Goal: Information Seeking & Learning: Learn about a topic

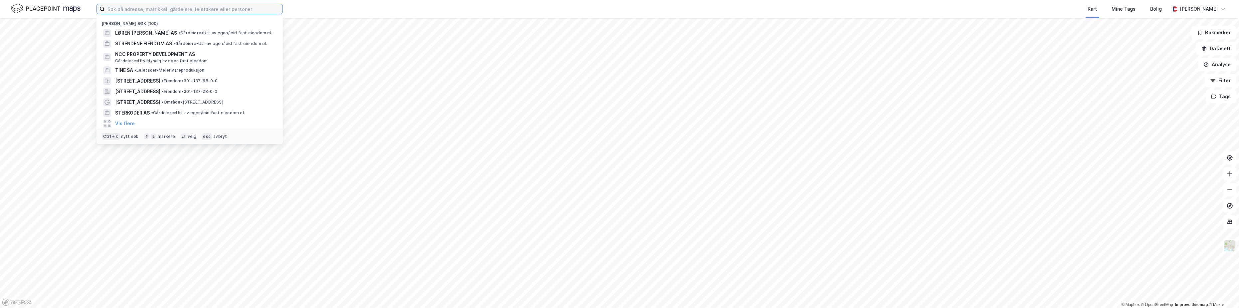
click at [187, 10] on input at bounding box center [194, 9] width 178 height 10
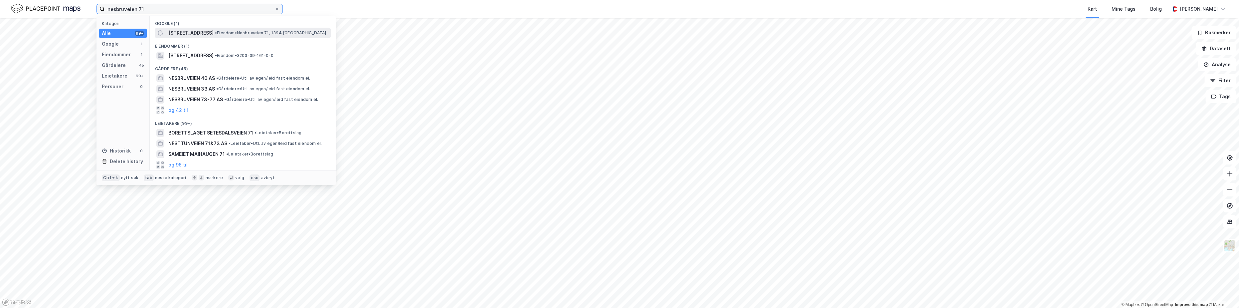
type input "nesbruveien 71"
click at [231, 31] on span "• Eiendom • [STREET_ADDRESS] [GEOGRAPHIC_DATA]" at bounding box center [270, 32] width 111 height 5
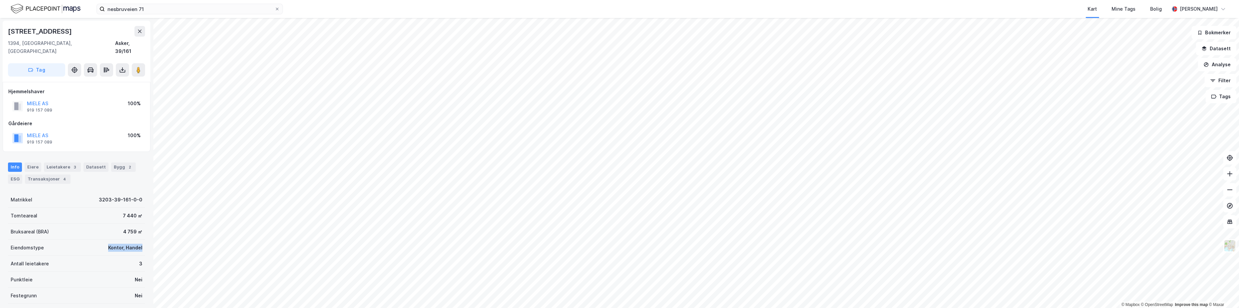
drag, startPoint x: 96, startPoint y: 240, endPoint x: 138, endPoint y: 237, distance: 42.7
click at [138, 240] on div "Eiendomstype Kontor, Handel" at bounding box center [76, 248] width 137 height 16
click at [73, 240] on div "Eiendomstype Kontor, Handel" at bounding box center [76, 248] width 137 height 16
drag, startPoint x: 119, startPoint y: 224, endPoint x: 139, endPoint y: 222, distance: 20.7
click at [139, 224] on div "Bruksareal (BRA) 4 759 ㎡" at bounding box center [76, 232] width 137 height 16
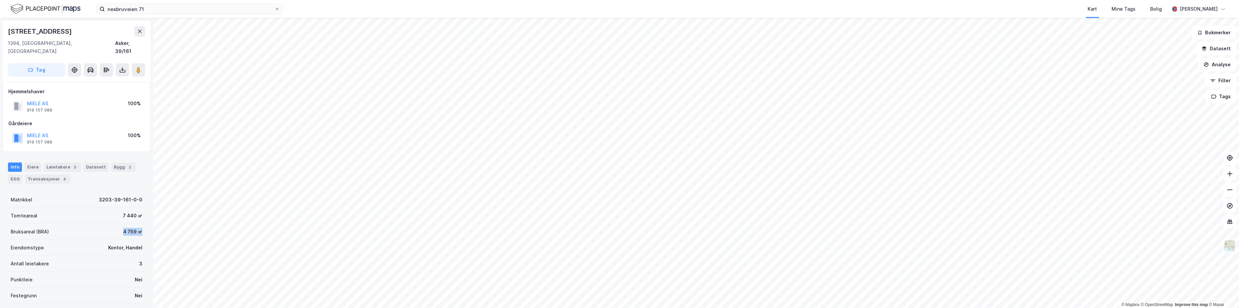
click at [109, 224] on div "Bruksareal (BRA) 4 759 ㎡" at bounding box center [76, 232] width 137 height 16
drag, startPoint x: 112, startPoint y: 221, endPoint x: 139, endPoint y: 221, distance: 27.0
click at [139, 224] on div "Bruksareal (BRA) 4 759 ㎡" at bounding box center [76, 232] width 137 height 16
click at [643, 0] on html "nesbruveien 71 Kart Mine Tags Bolig [PERSON_NAME] © Mapbox © OpenStreetMap Impr…" at bounding box center [619, 154] width 1239 height 308
drag, startPoint x: 66, startPoint y: 34, endPoint x: 95, endPoint y: 21, distance: 31.5
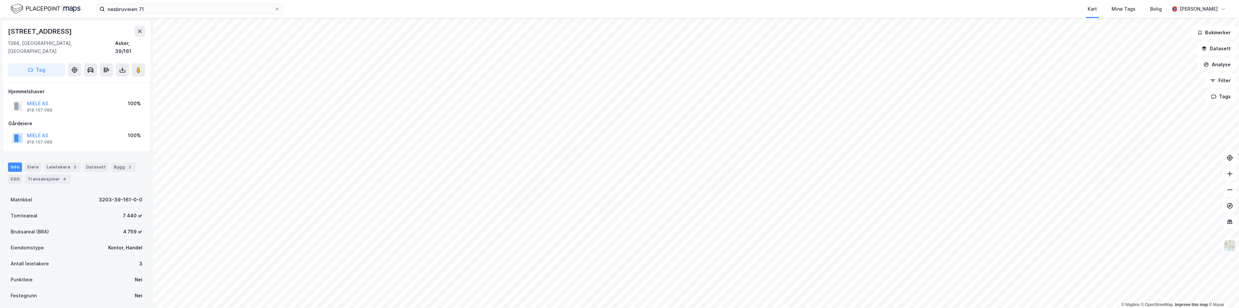
click at [95, 21] on div "Nesbruveien 71 1394, [GEOGRAPHIC_DATA], [STREET_ADDRESS]" at bounding box center [77, 51] width 148 height 61
drag, startPoint x: 65, startPoint y: 32, endPoint x: 60, endPoint y: 34, distance: 5.4
click at [60, 34] on div "[STREET_ADDRESS]" at bounding box center [76, 31] width 137 height 11
drag, startPoint x: 60, startPoint y: 33, endPoint x: 64, endPoint y: 34, distance: 3.4
click at [64, 34] on div "[STREET_ADDRESS]" at bounding box center [76, 31] width 137 height 11
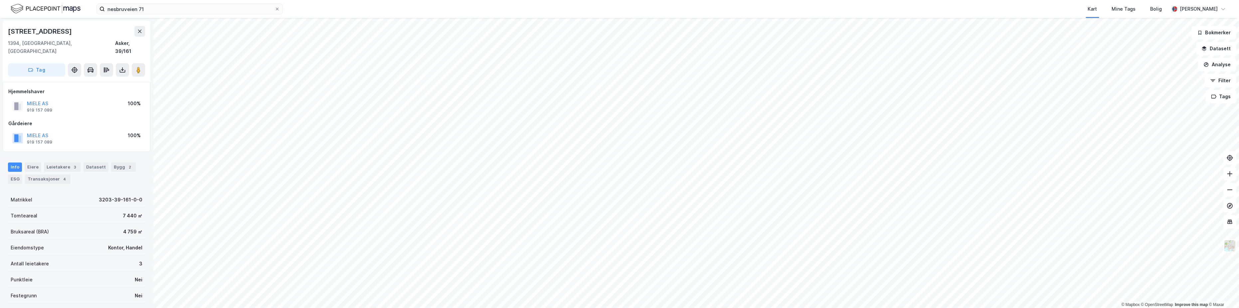
drag, startPoint x: 53, startPoint y: 30, endPoint x: 59, endPoint y: 32, distance: 6.1
click at [59, 32] on div "[STREET_ADDRESS]" at bounding box center [76, 31] width 137 height 11
